Goal: Find specific page/section: Find specific page/section

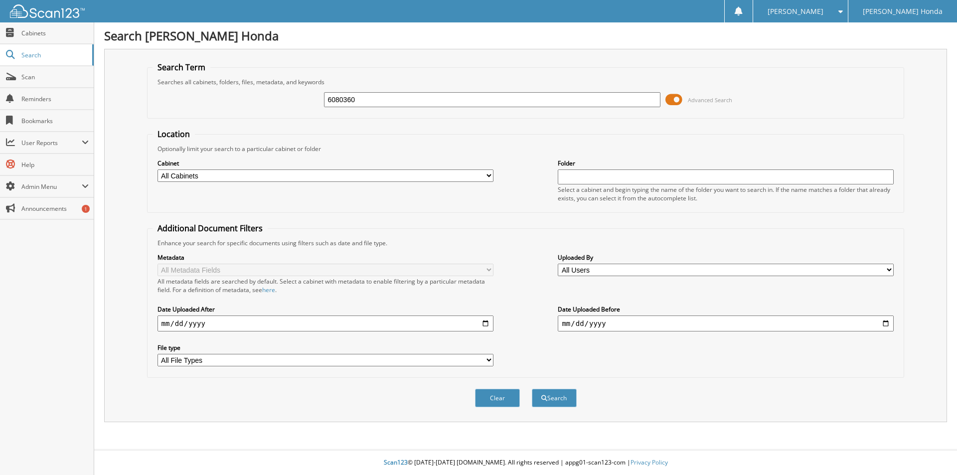
type input "6080360"
click at [532, 389] on button "Search" at bounding box center [554, 398] width 45 height 18
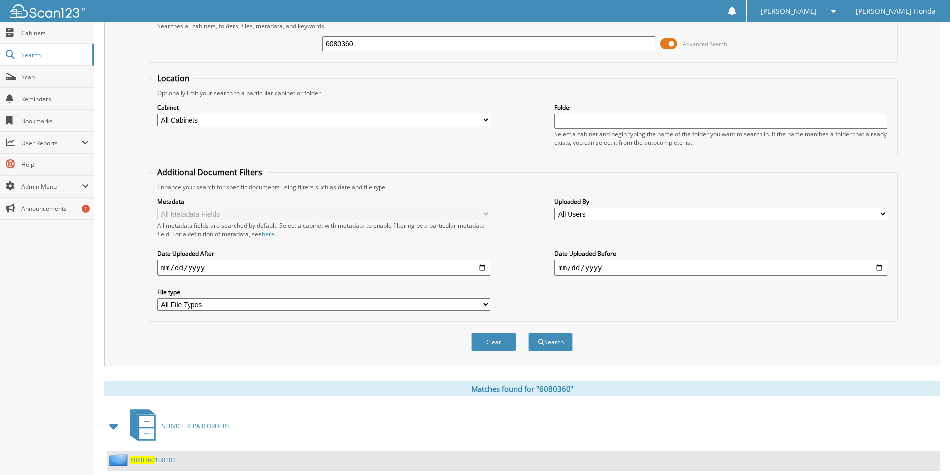
scroll to position [179, 0]
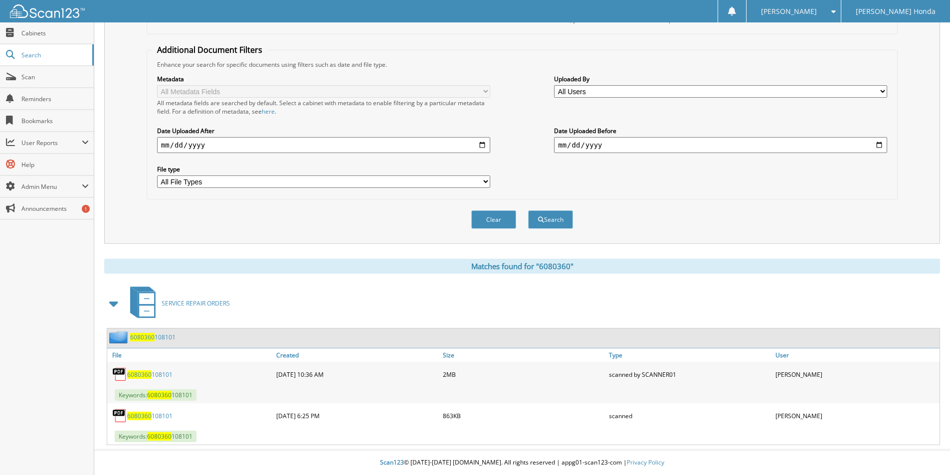
click at [146, 374] on span "6080360" at bounding box center [139, 375] width 24 height 8
